Goal: Information Seeking & Learning: Learn about a topic

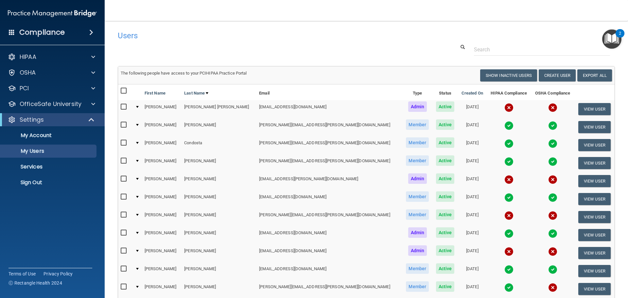
select select "20"
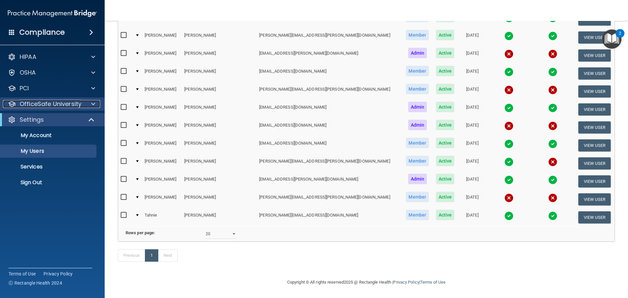
click at [45, 104] on p "OfficeSafe University" at bounding box center [51, 104] width 62 height 8
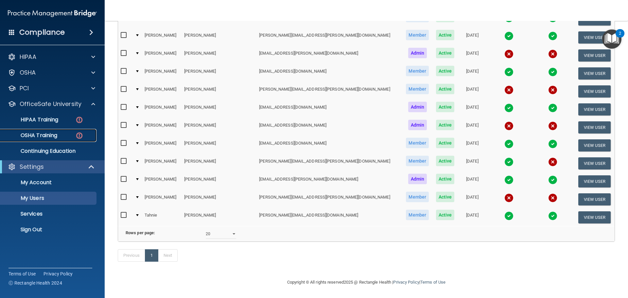
click at [49, 137] on p "OSHA Training" at bounding box center [30, 135] width 53 height 7
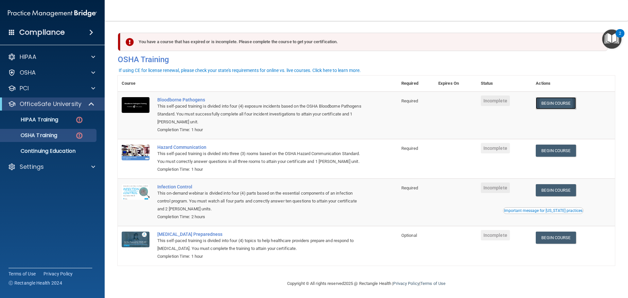
click at [553, 103] on link "Begin Course" at bounding box center [556, 103] width 40 height 12
